Goal: Task Accomplishment & Management: Manage account settings

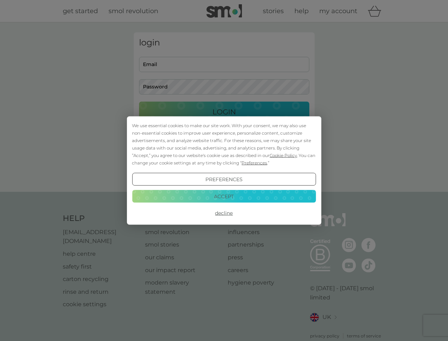
click at [283, 155] on span "Cookie Policy" at bounding box center [283, 155] width 27 height 5
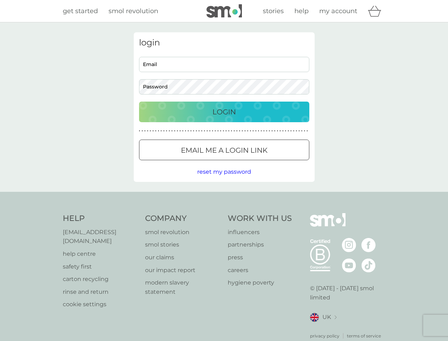
click at [254, 162] on div "login Email Password Login ● ● ● ● ● ● ● ● ● ● ● ● ● ● ● ● ● ● ● ● ● ● ● ● ● ● …" at bounding box center [224, 106] width 181 height 149
click at [224, 179] on div "login Email Password Login ● ● ● ● ● ● ● ● ● ● ● ● ● ● ● ● ● ● ● ● ● ● ● ● ● ● …" at bounding box center [224, 106] width 181 height 149
click at [224, 213] on div "Help [EMAIL_ADDRESS][DOMAIN_NAME] help centre safety first carton recycling rin…" at bounding box center [224, 276] width 323 height 126
click at [224, 196] on div "Help [EMAIL_ADDRESS][DOMAIN_NAME] help centre safety first carton recycling rin…" at bounding box center [224, 276] width 448 height 168
